Goal: Task Accomplishment & Management: Manage account settings

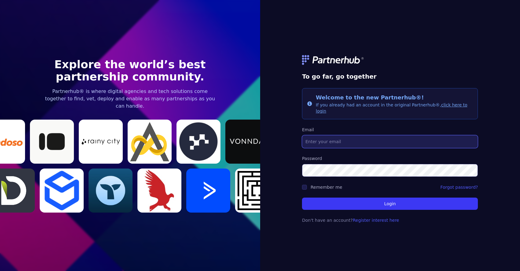
click at [355, 137] on input "Email" at bounding box center [390, 141] width 176 height 13
type input "[PERSON_NAME]"
click at [454, 185] on link "Forgot password?" at bounding box center [459, 187] width 38 height 6
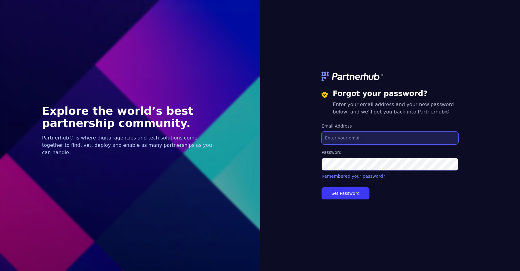
click at [349, 137] on input "Email Address" at bounding box center [390, 137] width 137 height 13
click at [307, 113] on div "Forgot your password? Enter your email address and your new password below, and…" at bounding box center [390, 135] width 260 height 271
click at [392, 135] on input "l" at bounding box center [390, 137] width 137 height 13
type input "[PERSON_NAME][EMAIL_ADDRESS][DOMAIN_NAME]"
click at [361, 193] on button "Set Password" at bounding box center [346, 193] width 48 height 12
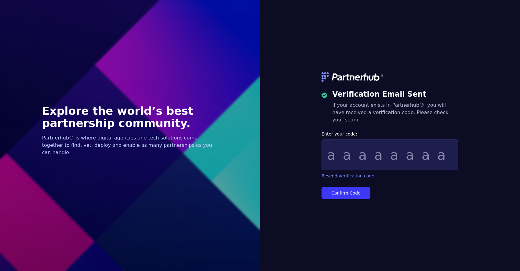
click at [364, 82] on img at bounding box center [353, 77] width 62 height 10
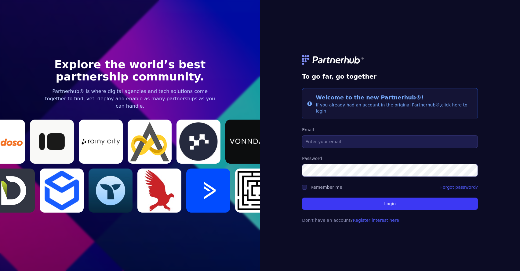
type input "[PERSON_NAME][EMAIL_ADDRESS][DOMAIN_NAME]"
click at [418, 207] on form "To go far, go together Info Welcome to the new Partnerhub®! If you already had …" at bounding box center [390, 135] width 176 height 190
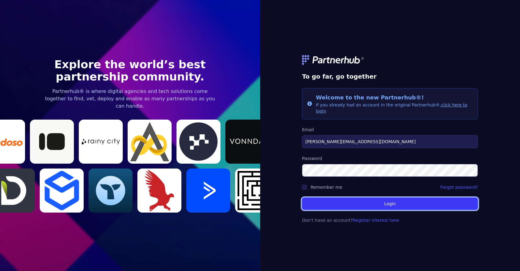
click at [418, 201] on button "Login" at bounding box center [390, 203] width 176 height 12
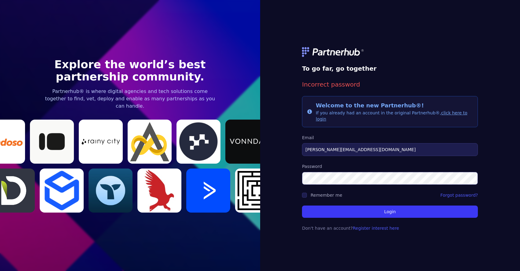
drag, startPoint x: 354, startPoint y: 84, endPoint x: 349, endPoint y: 146, distance: 62.9
click at [354, 86] on p "Incorrect password" at bounding box center [390, 84] width 176 height 9
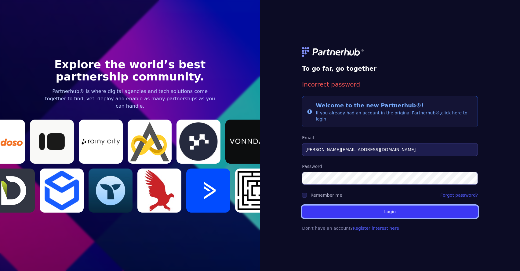
click at [404, 211] on button "Login" at bounding box center [390, 211] width 176 height 12
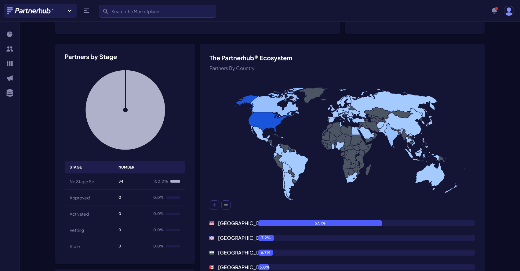
scroll to position [199, 0]
